Goal: Obtain resource: Download file/media

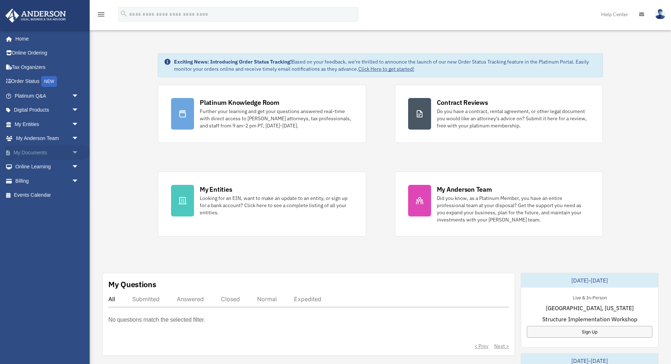
click at [75, 151] on span "arrow_drop_down" at bounding box center [79, 152] width 14 height 15
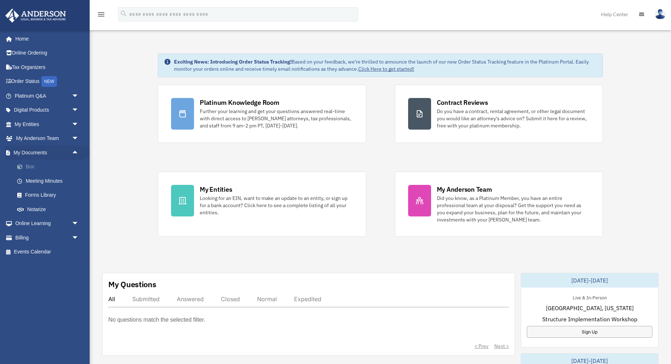
click at [35, 168] on link "Box" at bounding box center [50, 167] width 80 height 14
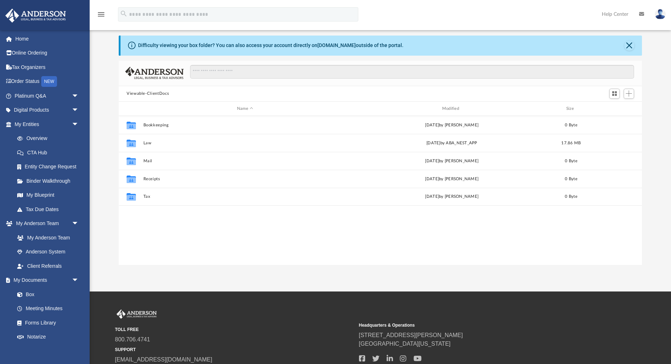
scroll to position [163, 523]
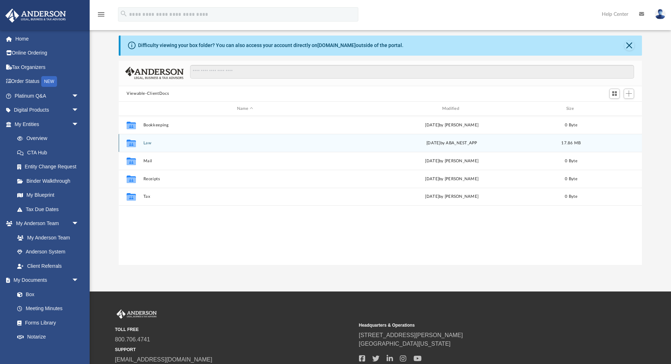
click at [202, 147] on div "Collaborated Folder Law [DATE] by ABA_NEST_APP 17.86 MB" at bounding box center [380, 143] width 523 height 18
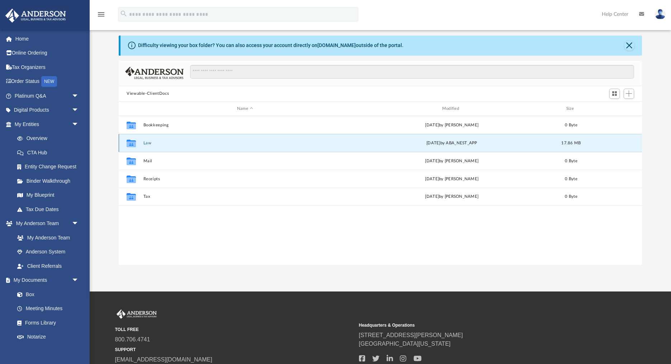
click at [414, 147] on div "Collaborated Folder Law [DATE] by ABA_NEST_APP 17.86 MB" at bounding box center [380, 143] width 523 height 18
click at [141, 145] on div "Collaborated Folder Law [DATE] by ABA_NEST_APP 17.86 MB" at bounding box center [380, 143] width 523 height 18
click at [140, 145] on div "Collaborated Folder Law [DATE] by ABA_NEST_APP 17.86 MB" at bounding box center [380, 143] width 523 height 18
click at [148, 143] on button "Law" at bounding box center [245, 143] width 204 height 5
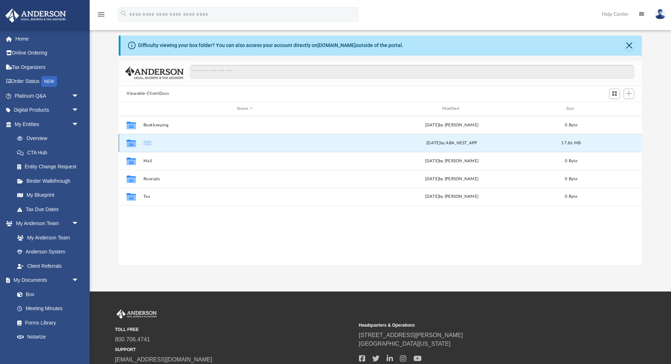
click at [148, 143] on button "Law" at bounding box center [245, 143] width 204 height 5
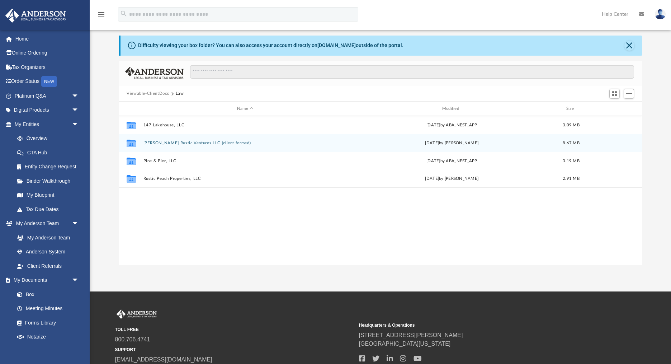
click at [158, 142] on button "[PERSON_NAME] Rustic Ventures LLC (client formed)" at bounding box center [245, 143] width 204 height 5
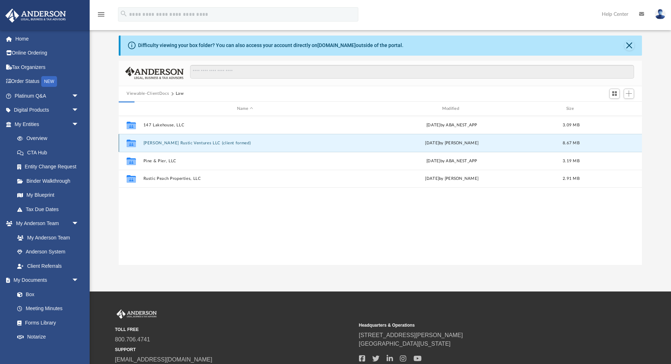
click at [158, 142] on button "[PERSON_NAME] Rustic Ventures LLC (client formed)" at bounding box center [245, 143] width 204 height 5
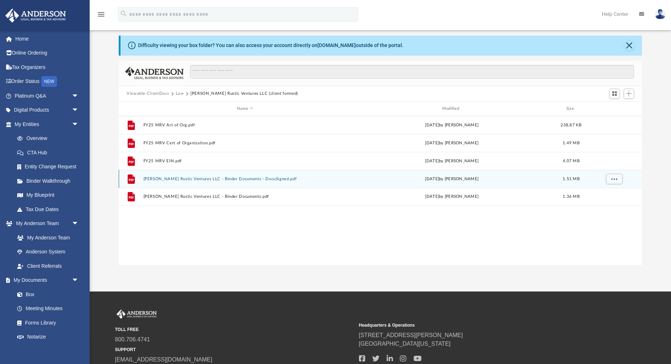
click at [216, 180] on button "[PERSON_NAME] Rustic Ventures LLC - Binder Documents - DocuSigned.pdf" at bounding box center [245, 178] width 204 height 5
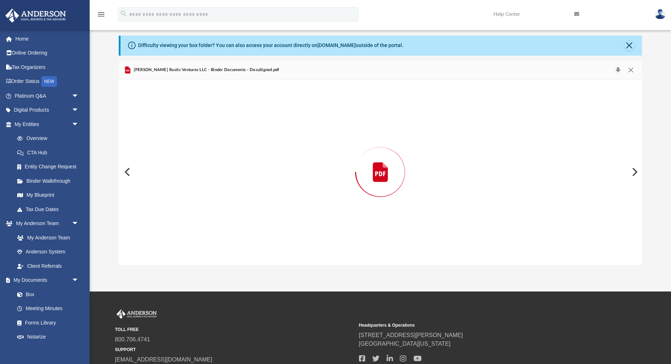
click at [216, 180] on div "Preview" at bounding box center [380, 171] width 523 height 185
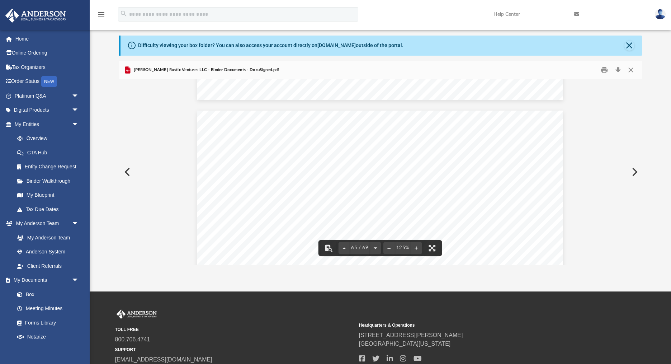
scroll to position [30952, 0]
click at [311, 194] on span "contain copies of all" at bounding box center [320, 193] width 58 height 7
click at [604, 70] on button "Print" at bounding box center [604, 69] width 14 height 11
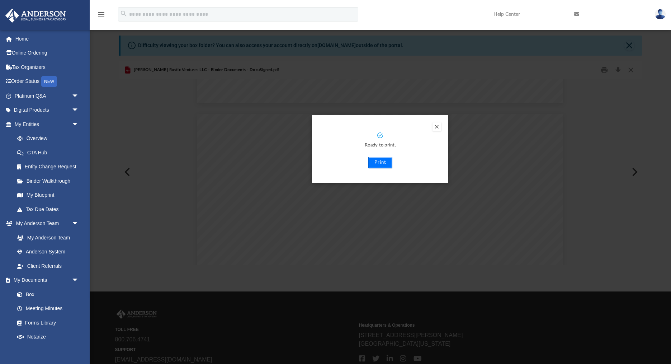
click at [382, 163] on button "Print" at bounding box center [380, 162] width 24 height 11
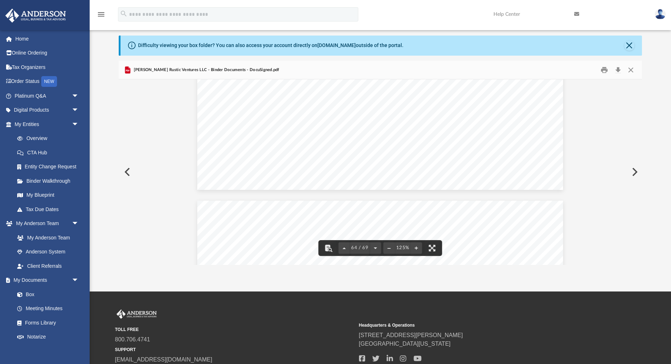
scroll to position [0, 0]
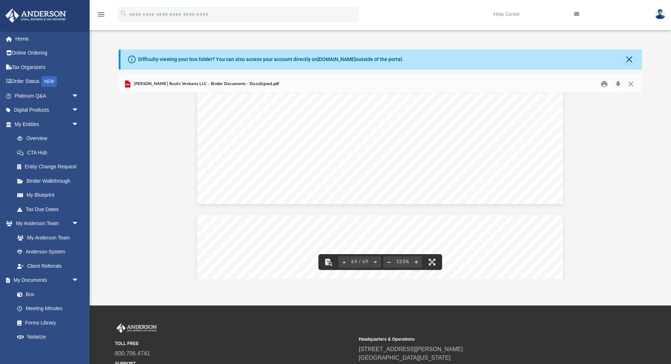
click at [661, 16] on img at bounding box center [660, 14] width 11 height 10
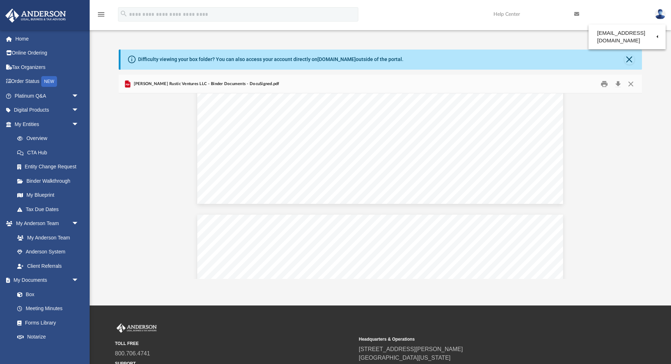
click at [385, 37] on div "Difficulty viewing your box folder? You can also access your account directly o…" at bounding box center [380, 156] width 581 height 244
